Goal: Check status

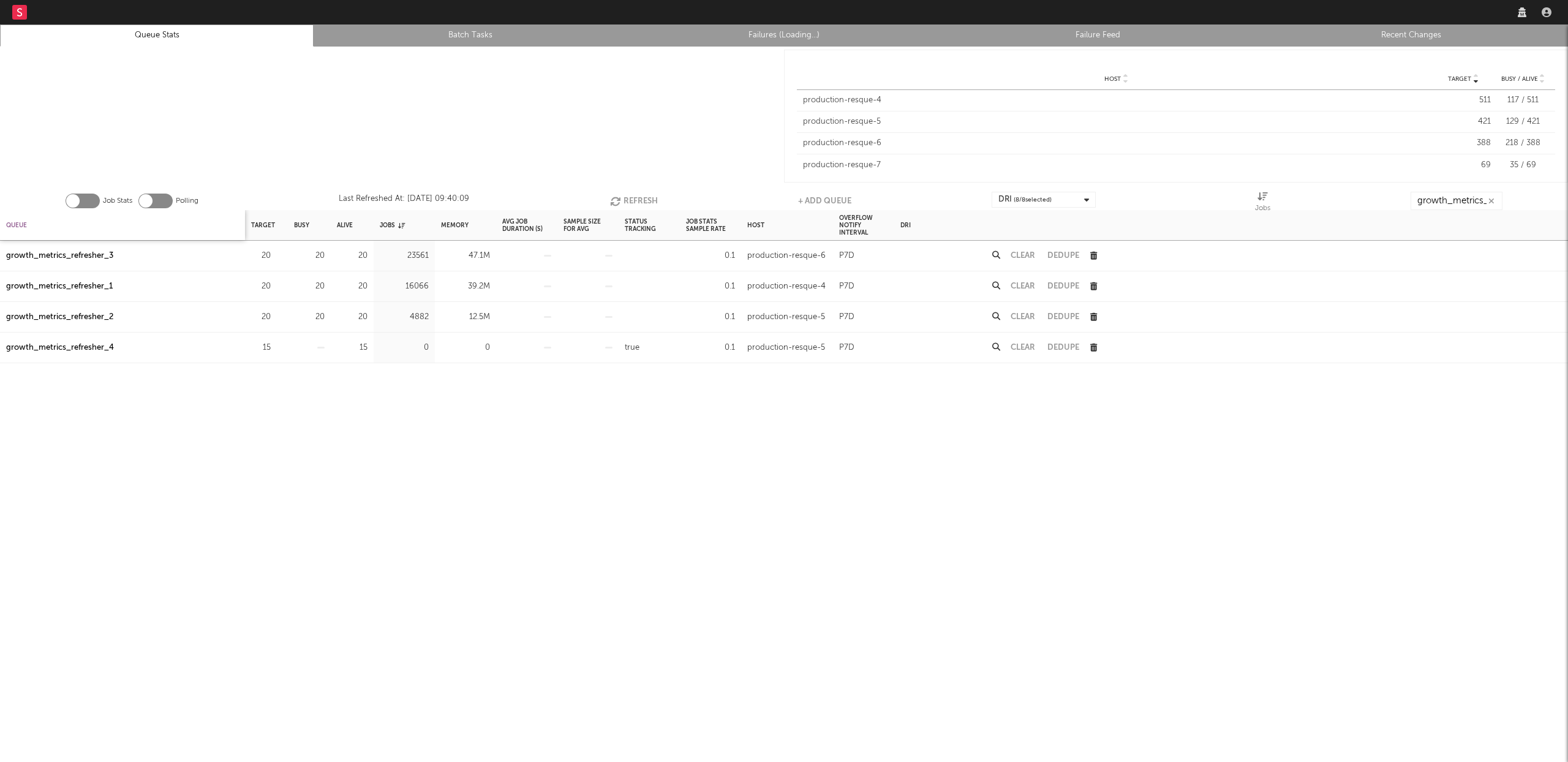
click at [17, 220] on div "Queue" at bounding box center [16, 225] width 21 height 26
click at [17, 220] on div "Queue" at bounding box center [21, 225] width 31 height 26
click at [625, 197] on button "Refresh" at bounding box center [631, 201] width 48 height 18
click at [81, 251] on div "growth_metrics_refresher_1" at bounding box center [59, 256] width 107 height 15
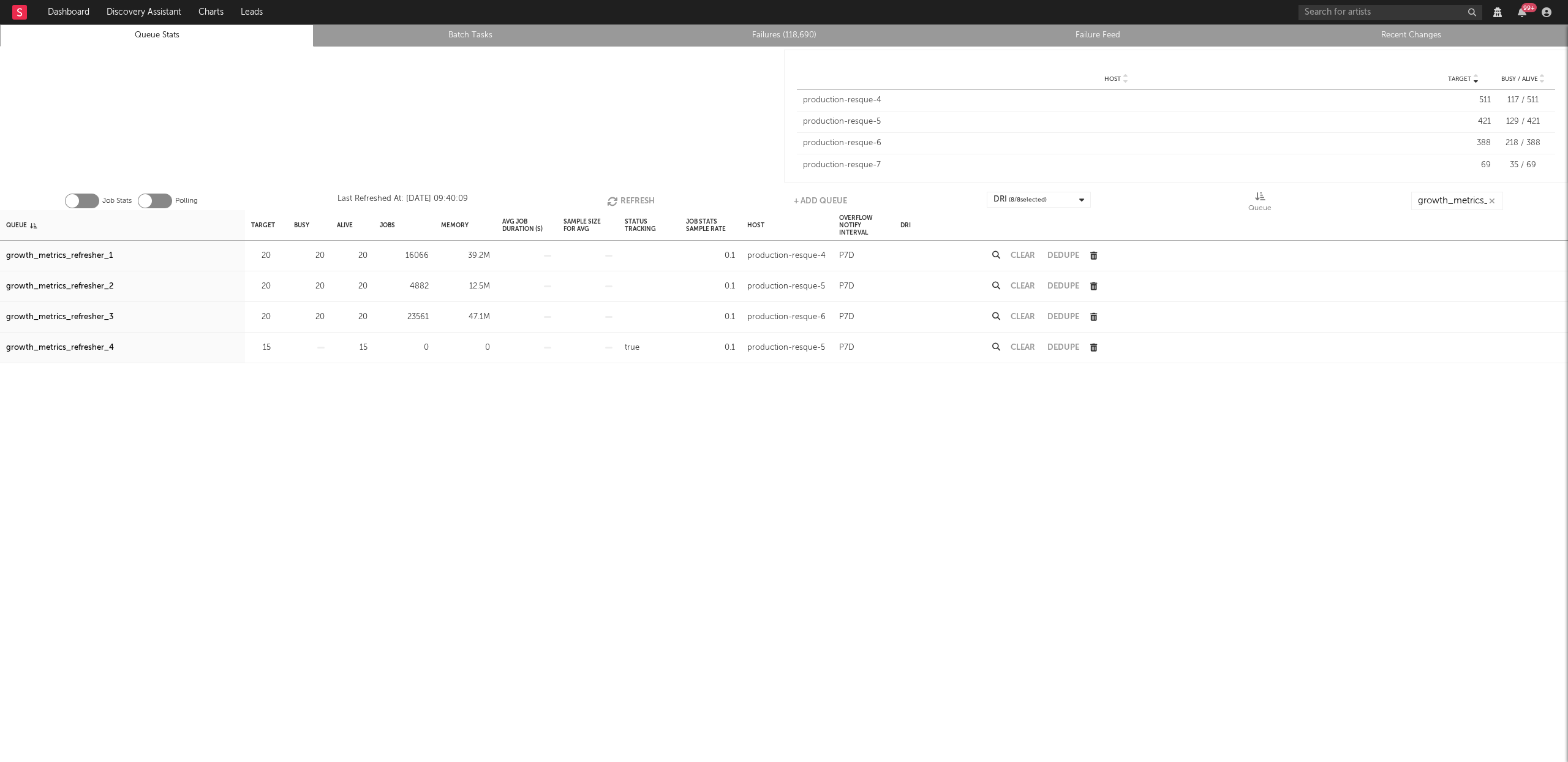
click at [85, 284] on div "growth_metrics_refresher_2" at bounding box center [60, 286] width 107 height 15
click at [83, 313] on div "growth_metrics_refresher_3" at bounding box center [60, 317] width 107 height 15
click at [1436, 197] on input "growth_metrics_ref" at bounding box center [1457, 201] width 92 height 18
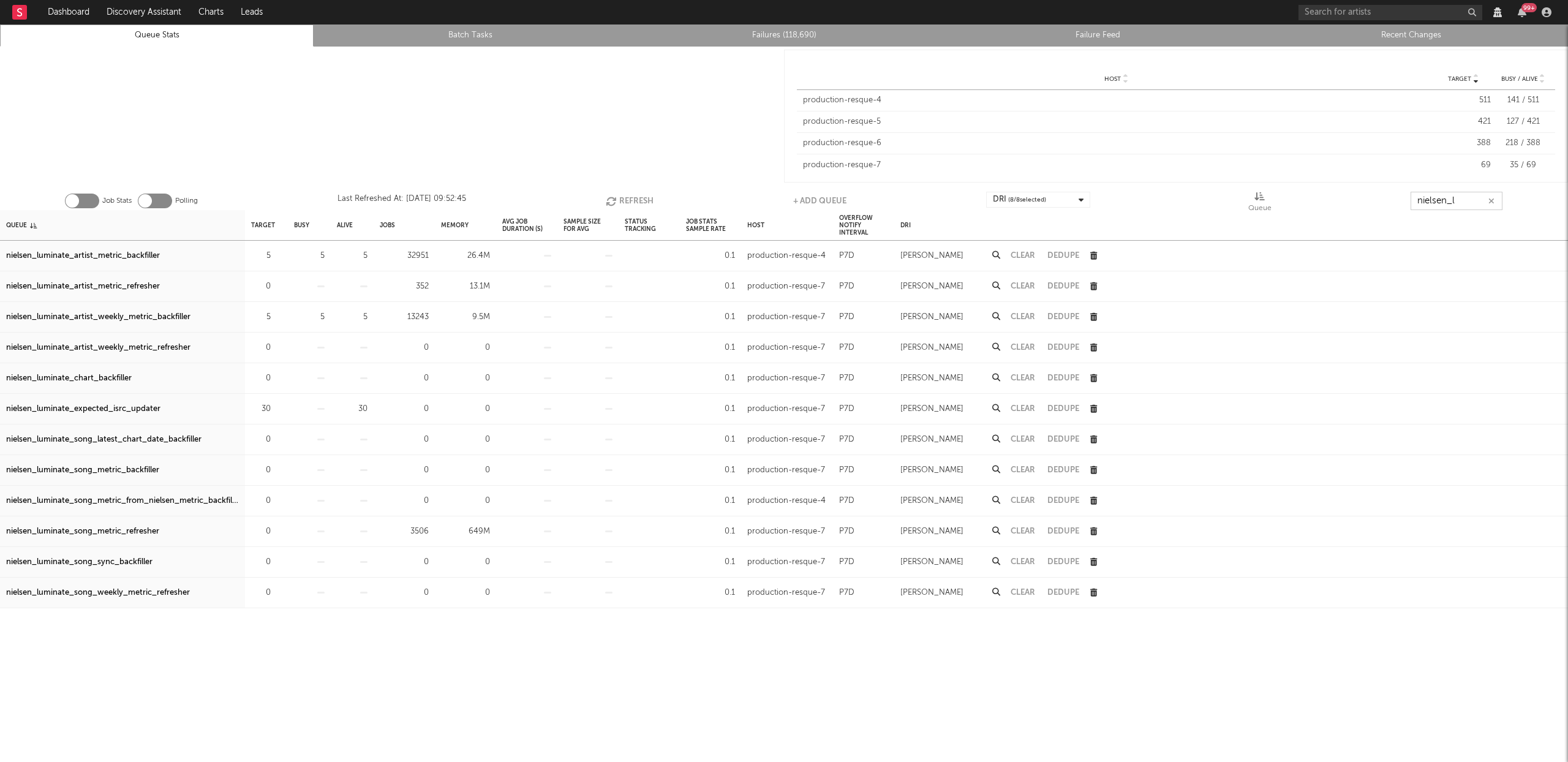
click at [1029, 532] on button "Clear" at bounding box center [1023, 531] width 25 height 8
click at [1022, 285] on button "Clear" at bounding box center [1023, 286] width 25 height 8
click at [122, 256] on div "nielsen_luminate_artist_metric_backfiller" at bounding box center [83, 256] width 154 height 15
click at [143, 321] on div "nielsen_luminate_artist_weekly_metric_backfiller" at bounding box center [98, 317] width 185 height 15
click at [1461, 201] on input "nielsen_l" at bounding box center [1457, 201] width 92 height 18
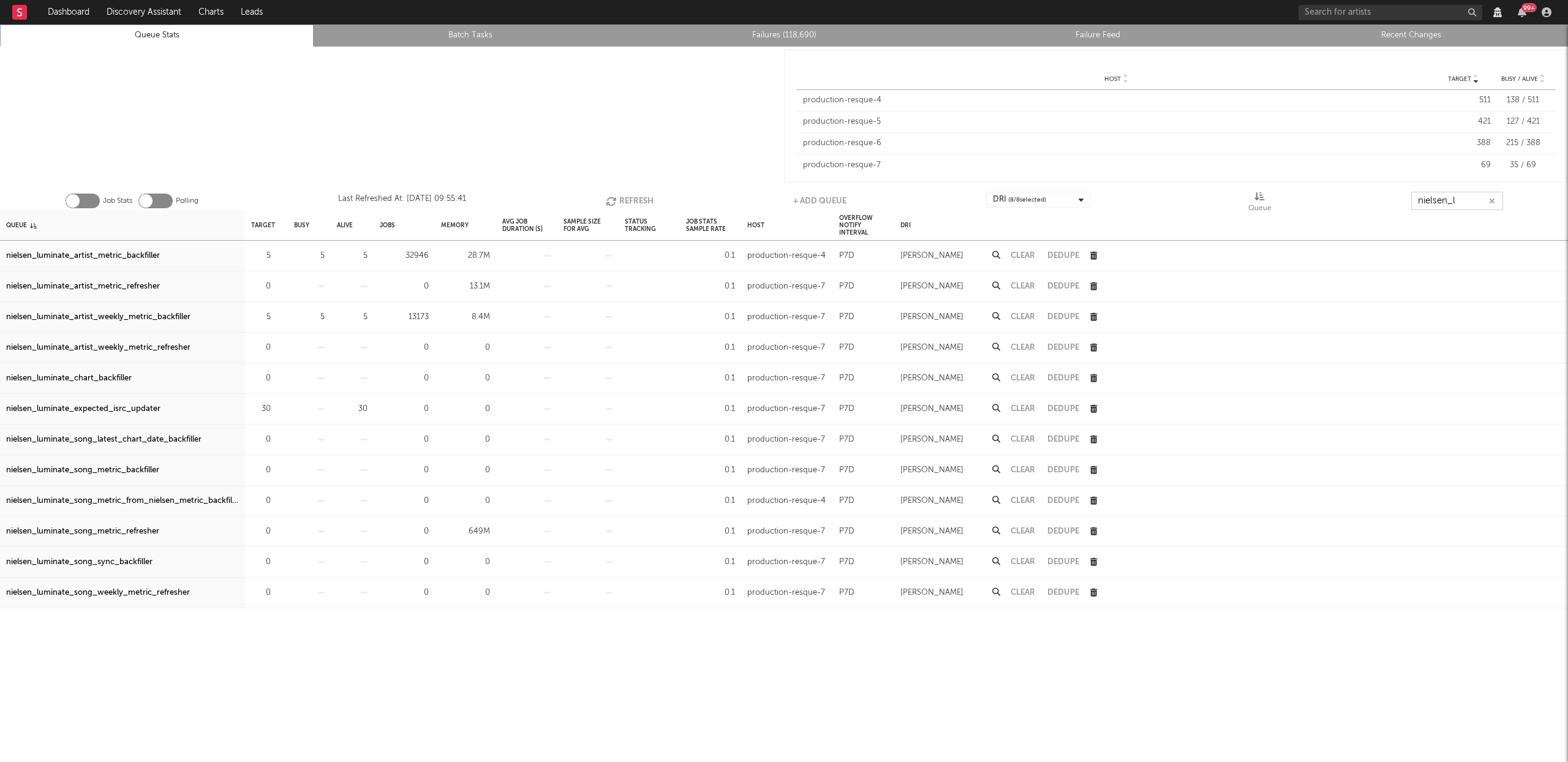
click at [1461, 201] on input "nielsen_l" at bounding box center [1457, 201] width 92 height 18
click at [793, 30] on link "Failures (118,690)" at bounding box center [784, 36] width 300 height 15
click at [1467, 200] on input "nielsen_l" at bounding box center [1457, 201] width 92 height 18
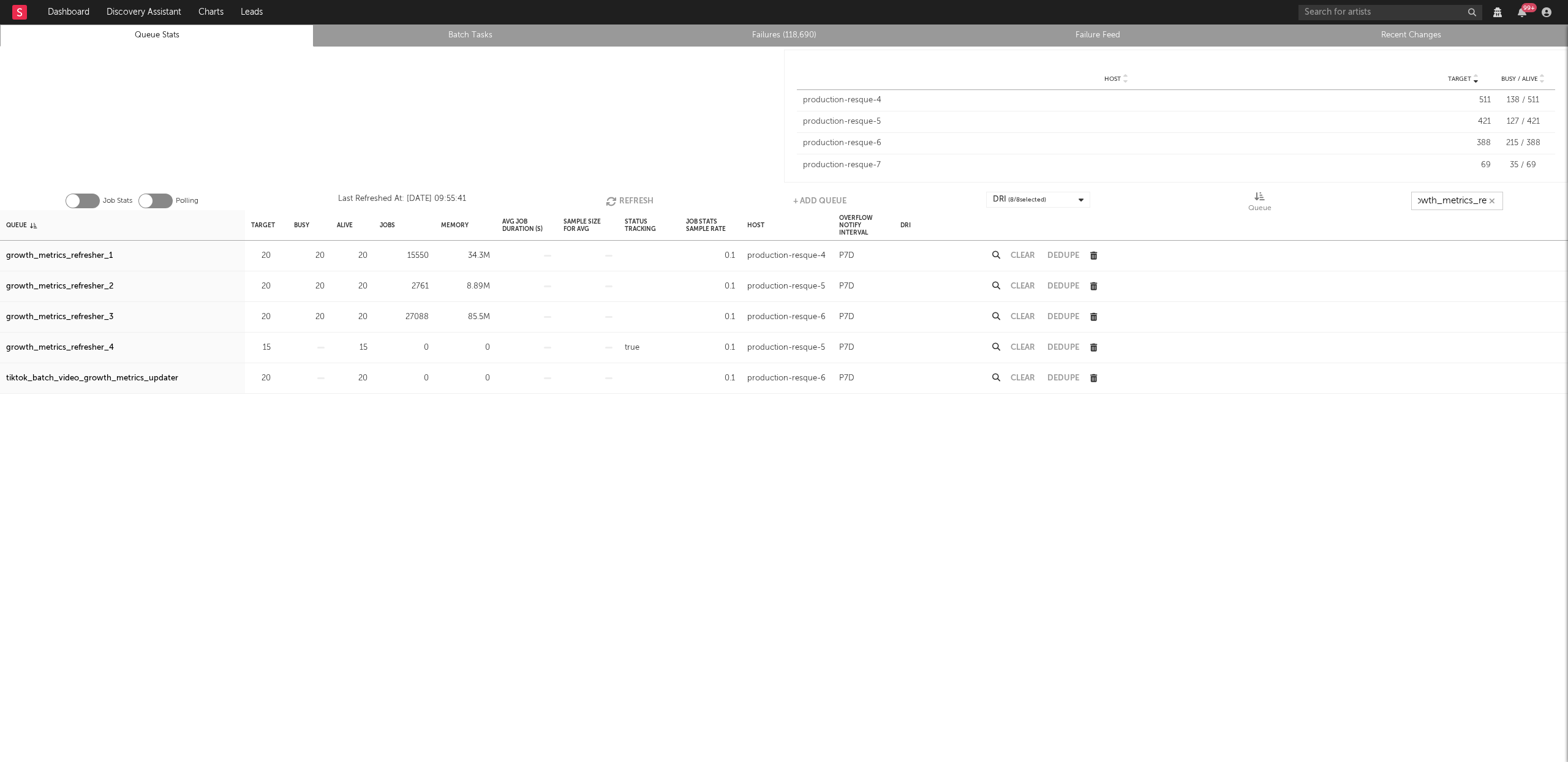
scroll to position [0, 14]
type input "growth_metrics_ref"
drag, startPoint x: 236, startPoint y: 36, endPoint x: 291, endPoint y: 39, distance: 55.1
click at [236, 36] on link "Queue Stats" at bounding box center [156, 36] width 300 height 15
